Goal: Navigation & Orientation: Find specific page/section

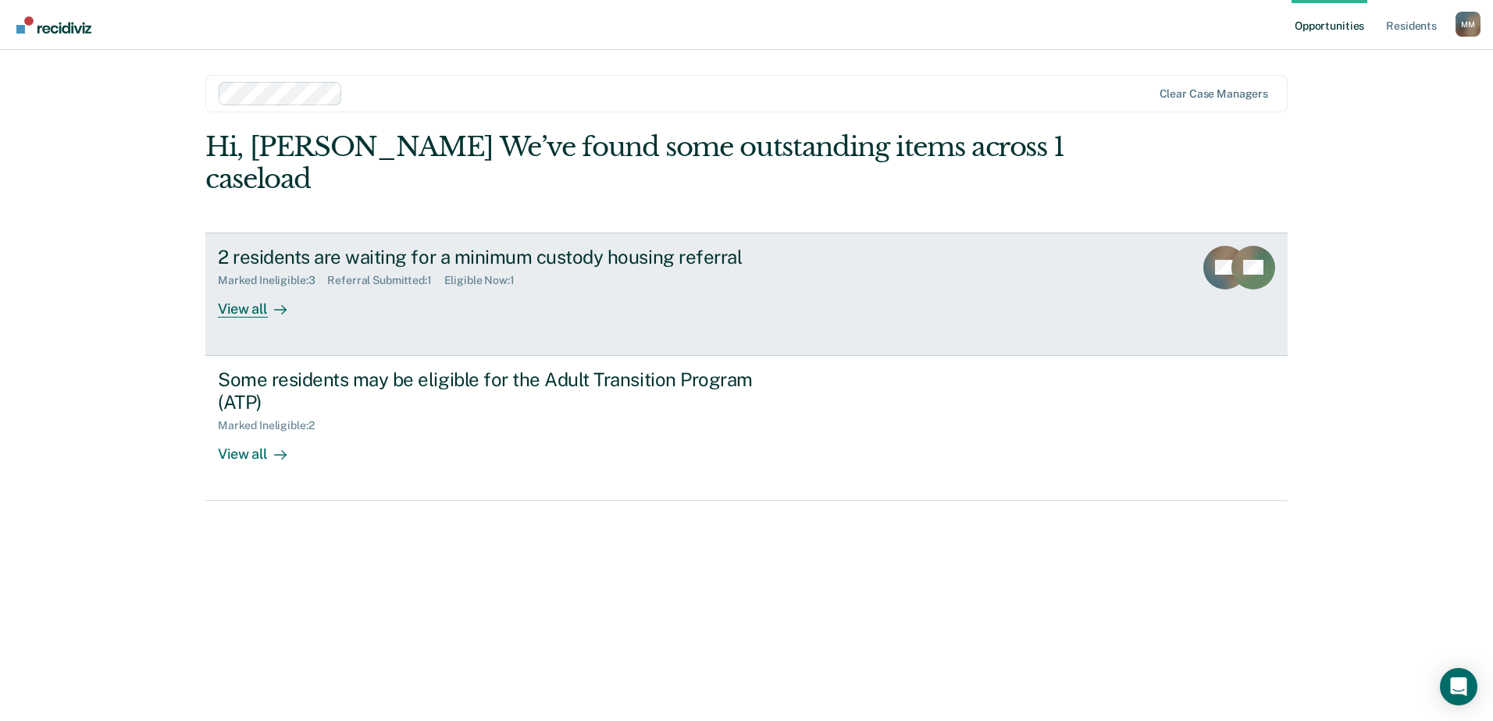
click at [265, 306] on div "View all" at bounding box center [261, 302] width 87 height 30
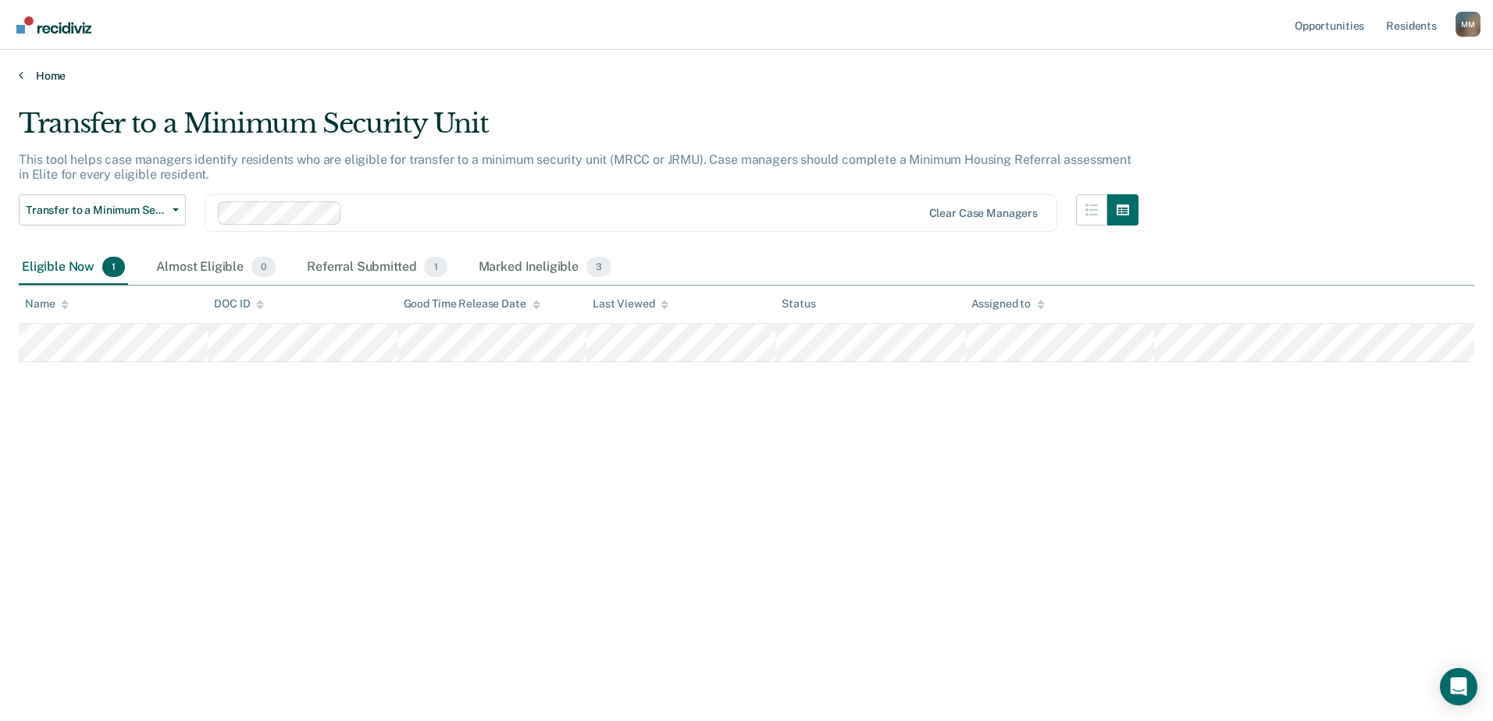
click at [52, 70] on link "Home" at bounding box center [746, 76] width 1455 height 14
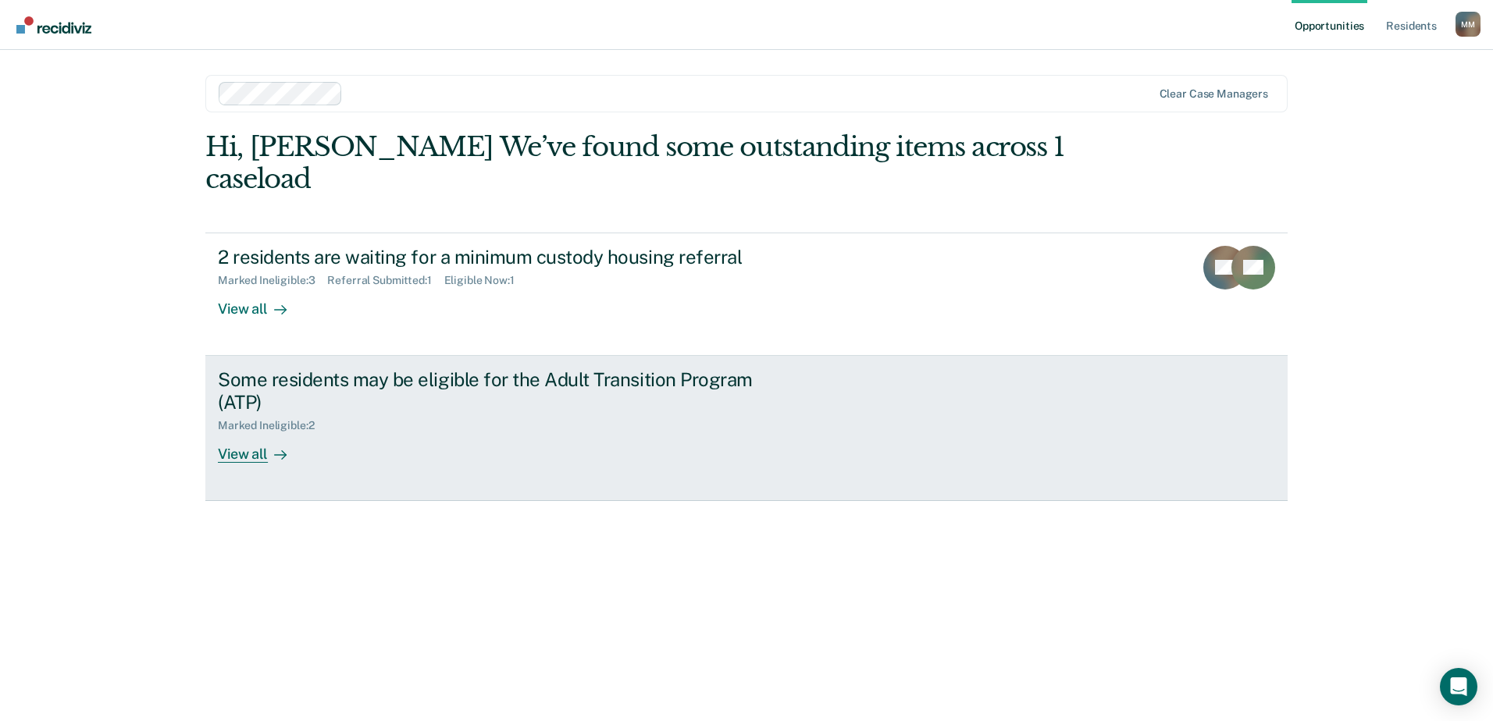
click at [270, 456] on div at bounding box center [277, 454] width 19 height 18
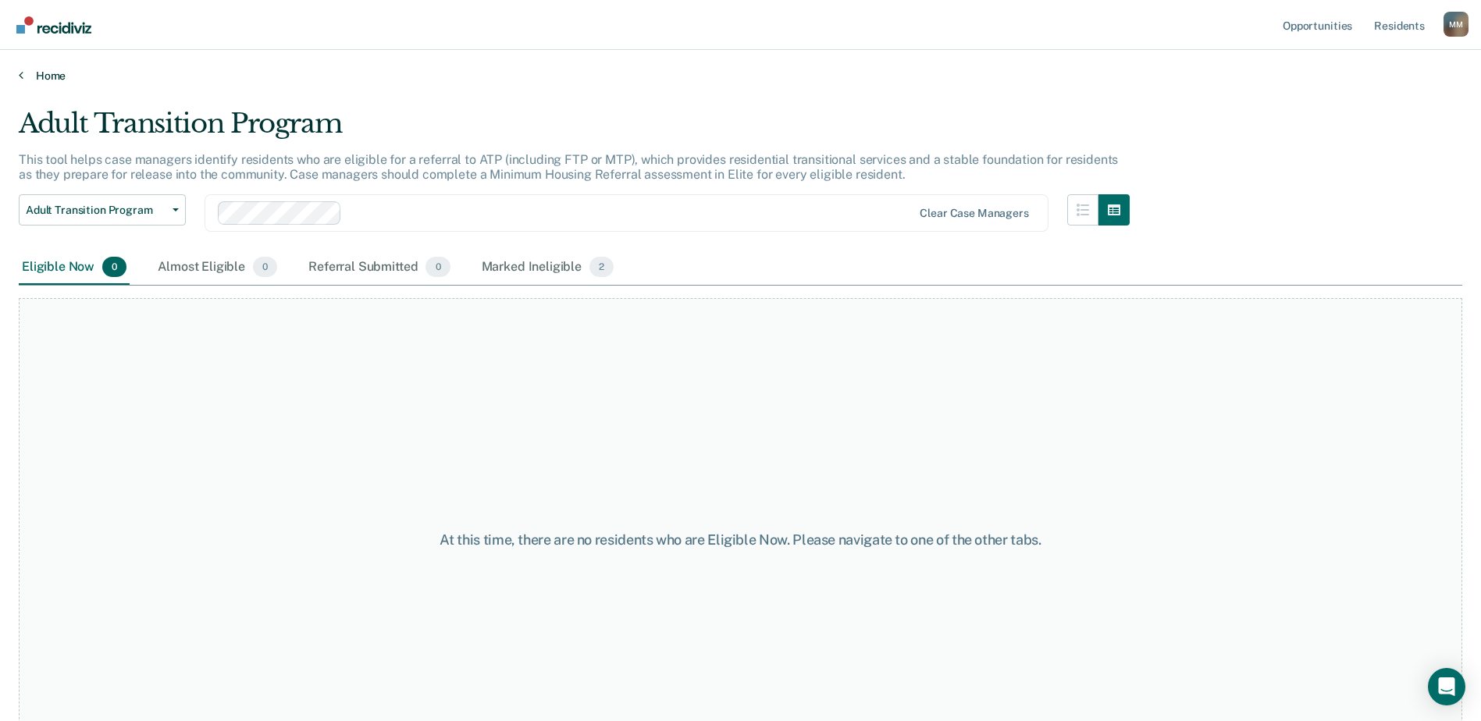
click at [44, 75] on link "Home" at bounding box center [740, 76] width 1443 height 14
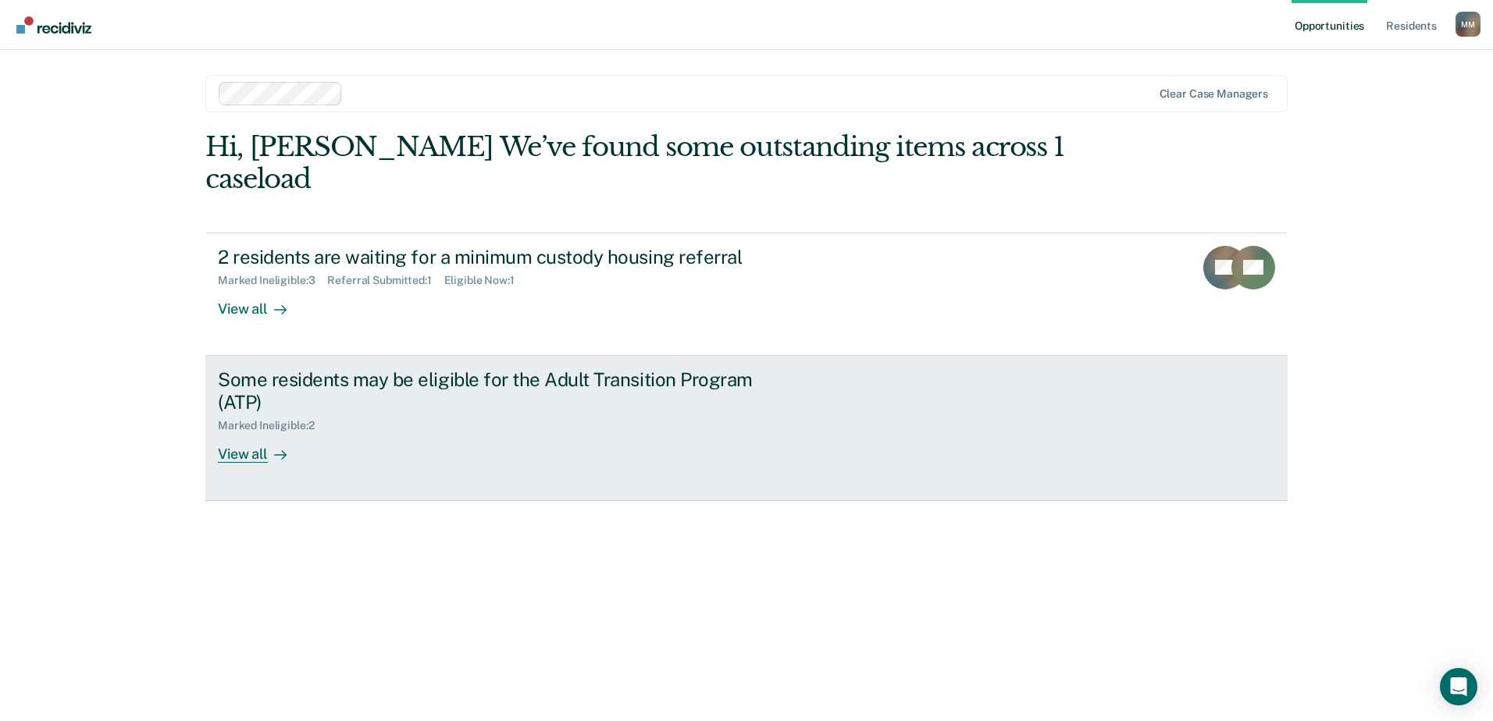
click at [266, 458] on div "View all" at bounding box center [261, 447] width 87 height 30
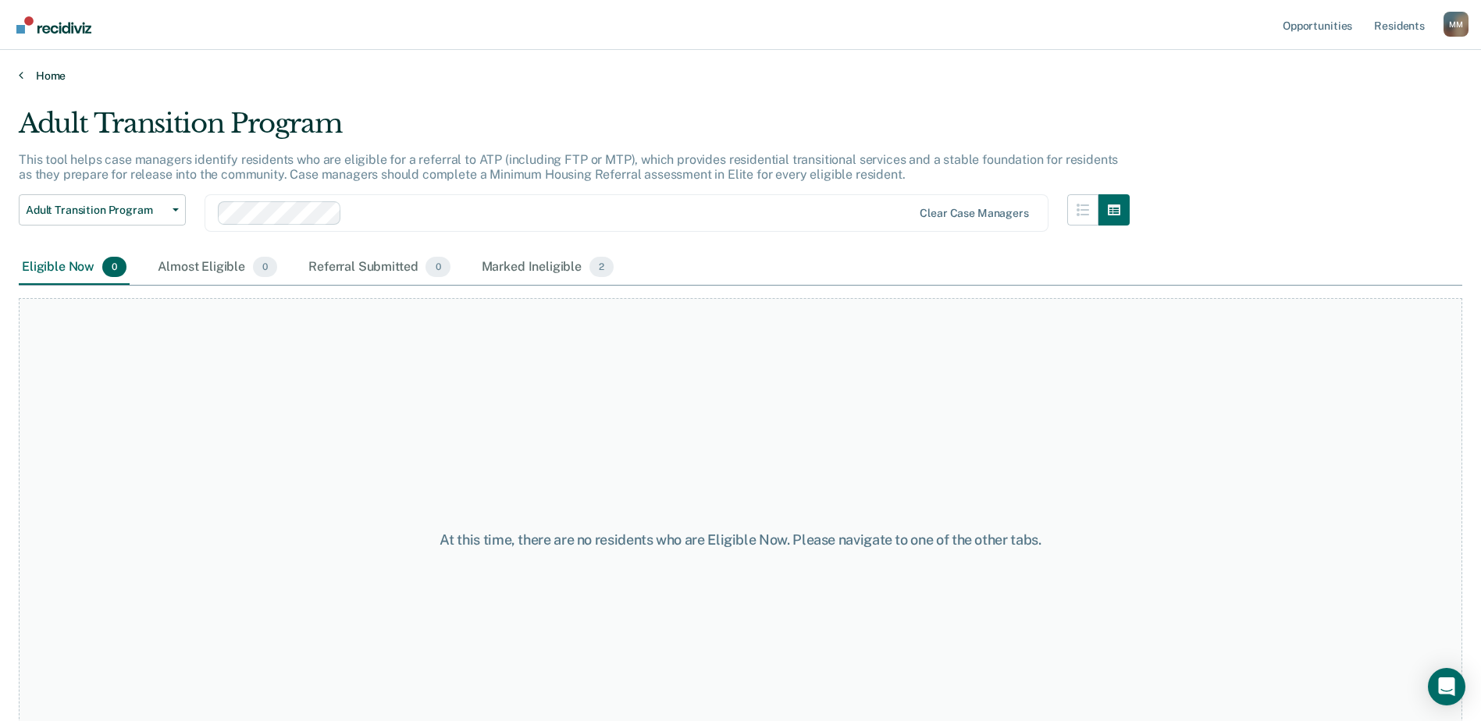
click at [34, 75] on link "Home" at bounding box center [740, 76] width 1443 height 14
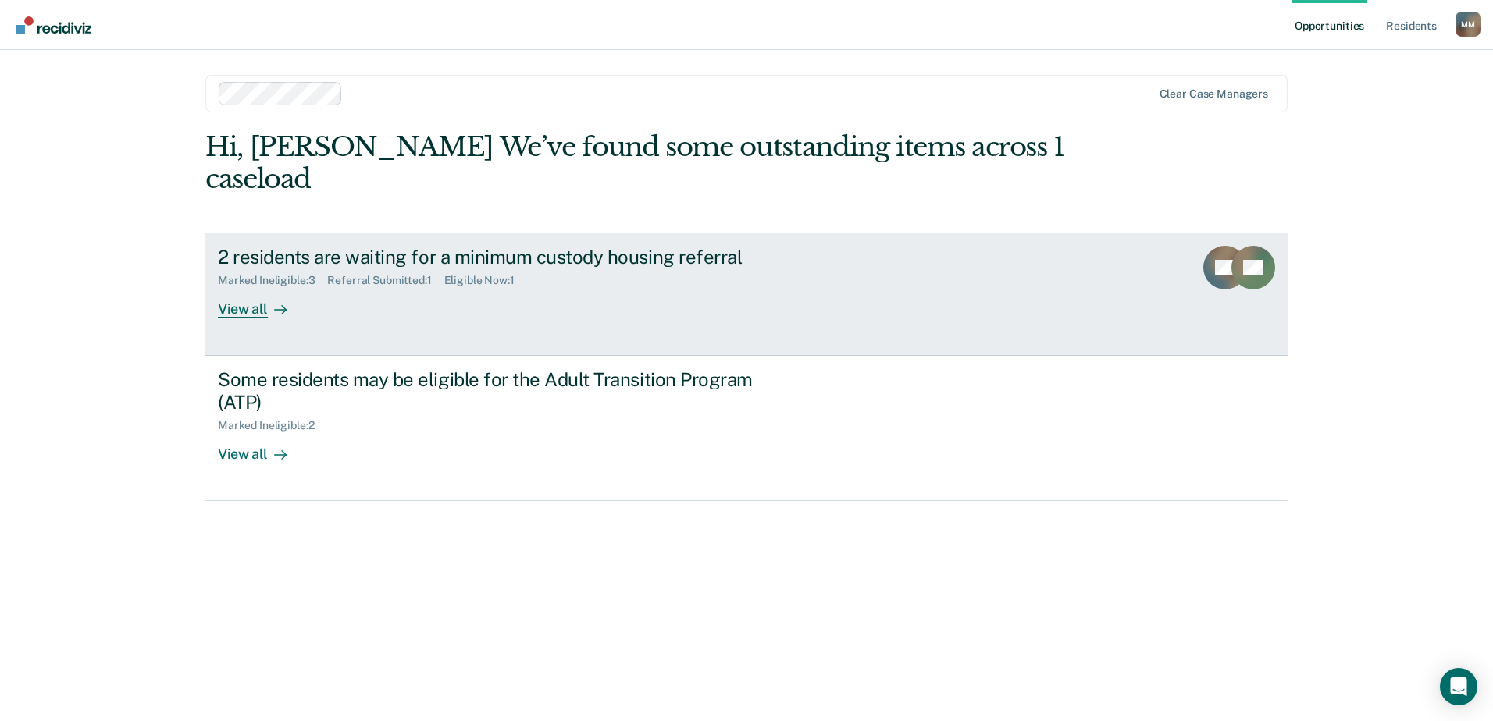
click at [263, 306] on div "View all" at bounding box center [261, 302] width 87 height 30
